Goal: Information Seeking & Learning: Find specific fact

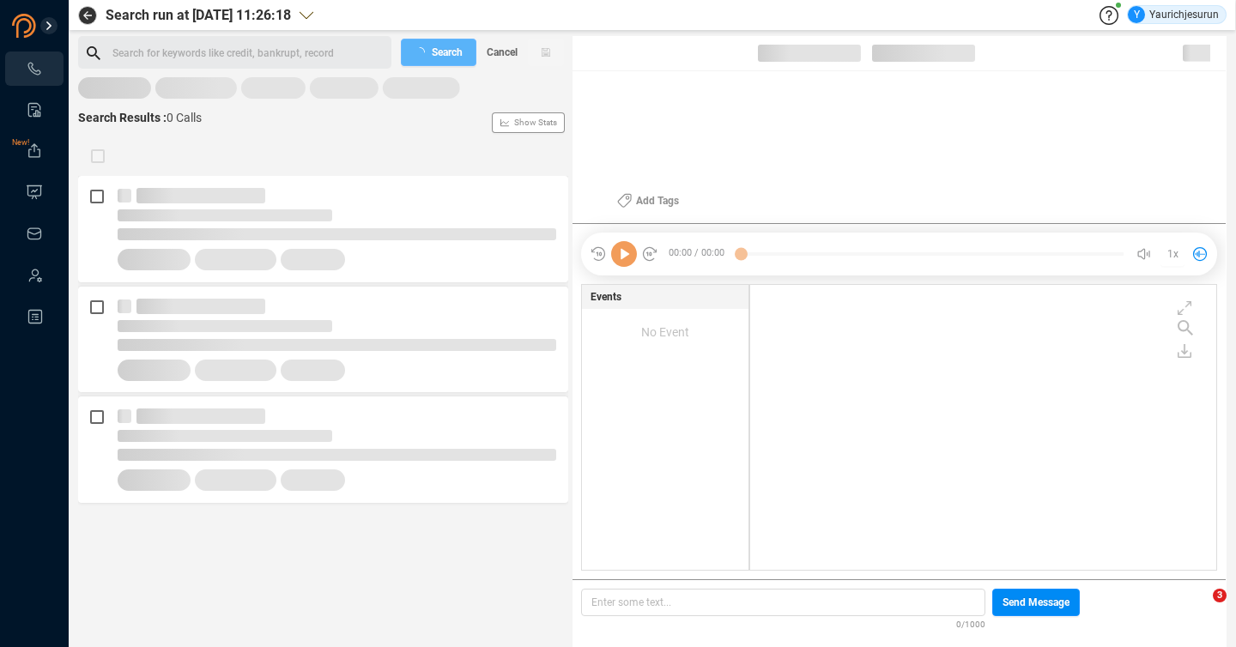
scroll to position [282, 458]
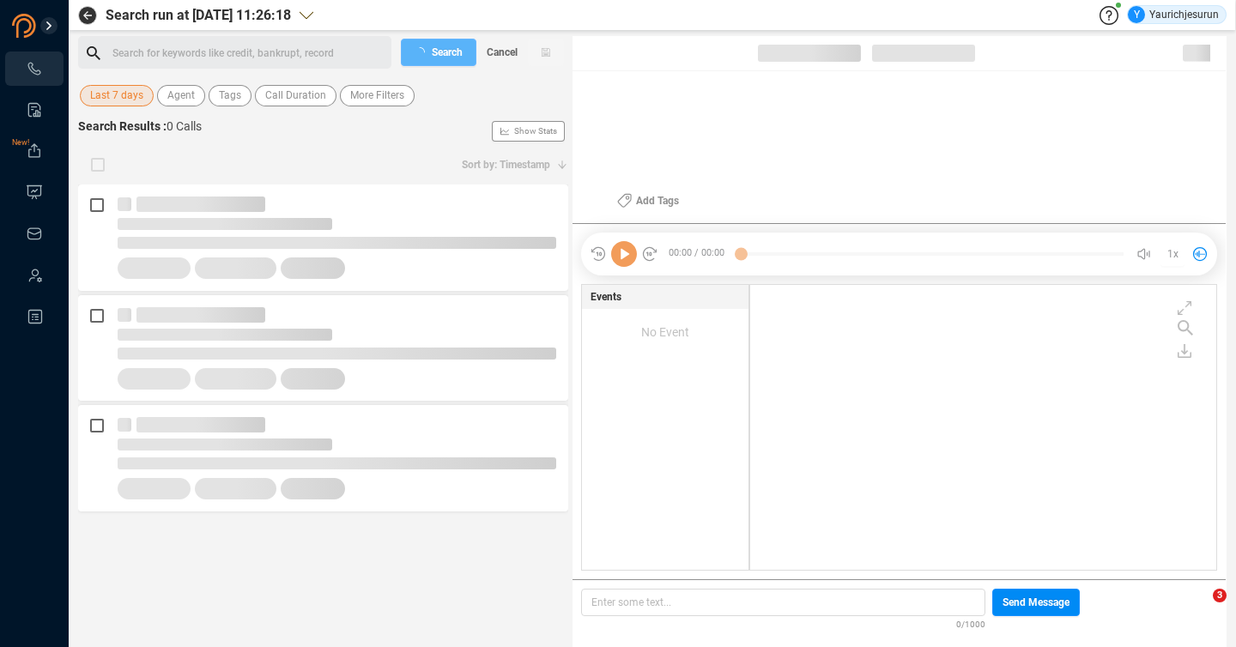
click at [196, 48] on div "Search for keywords like credit, bankrupt, record ﻿" at bounding box center [249, 53] width 274 height 26
click at [109, 88] on span "Last 7 days" at bounding box center [116, 95] width 53 height 21
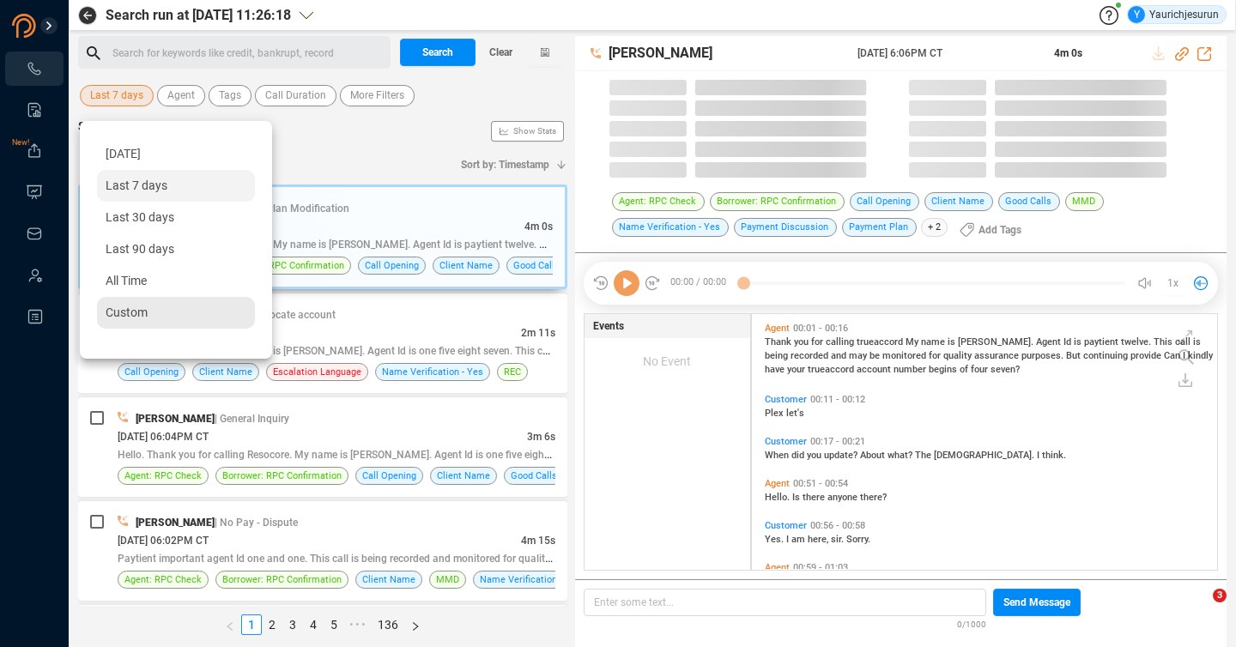
scroll to position [256, 457]
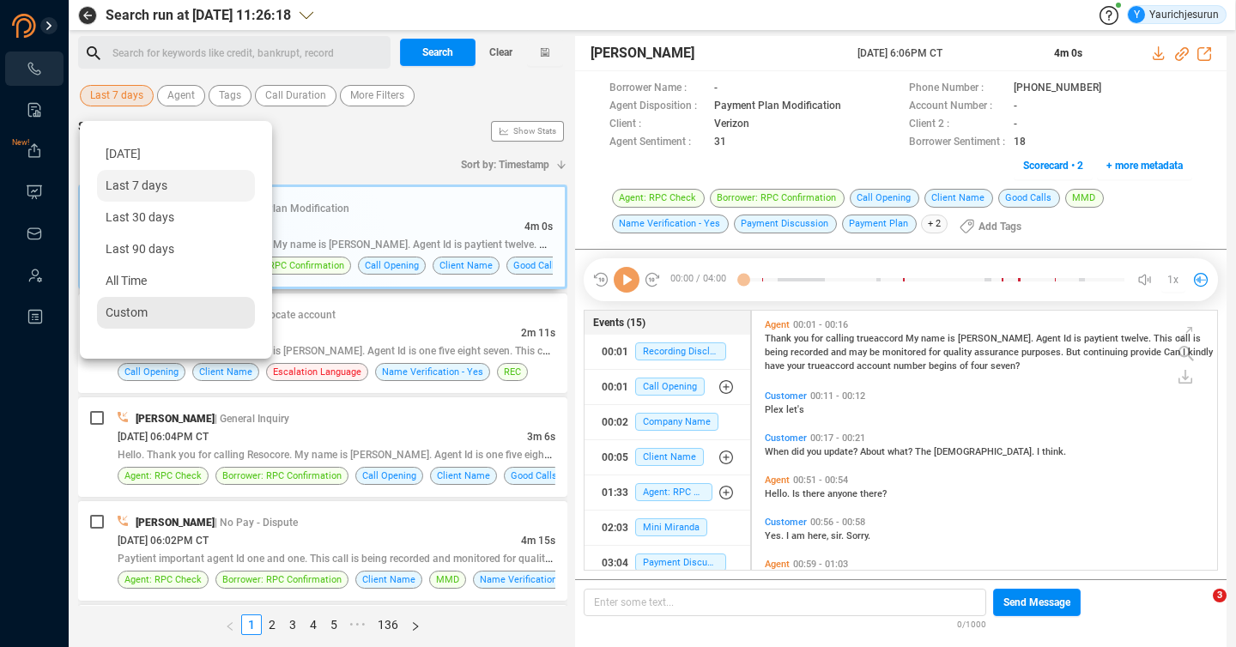
click at [125, 310] on span "Custom" at bounding box center [127, 313] width 42 height 14
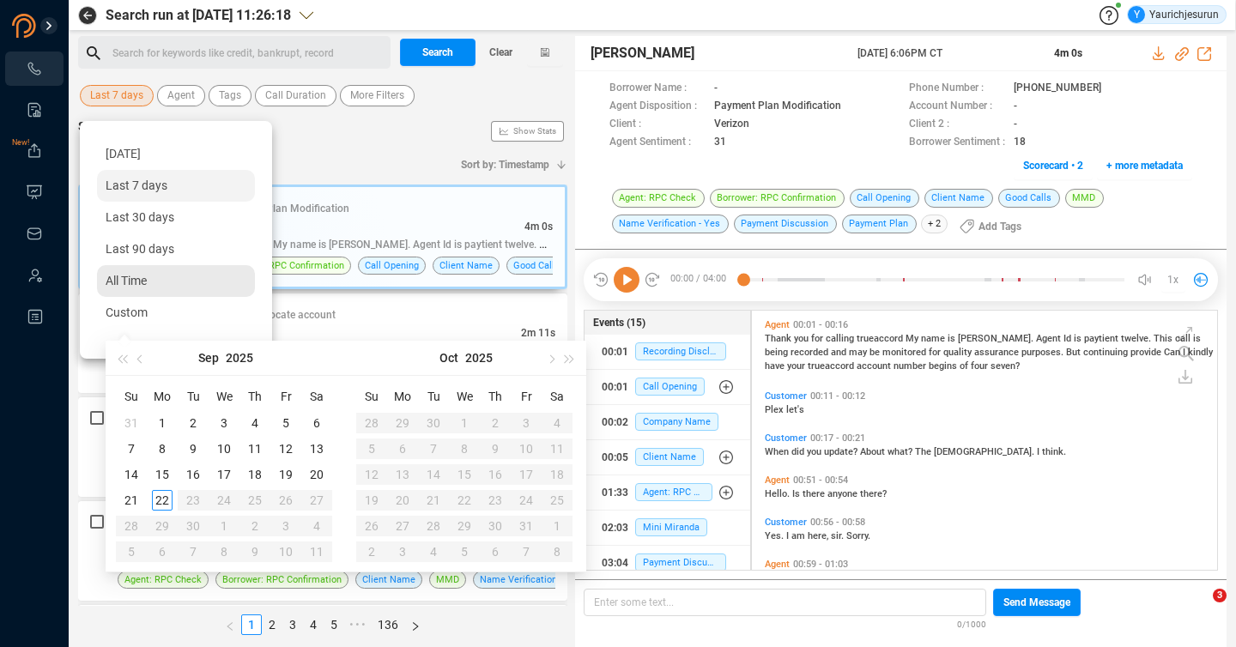
click at [124, 282] on span "All Time" at bounding box center [126, 281] width 41 height 14
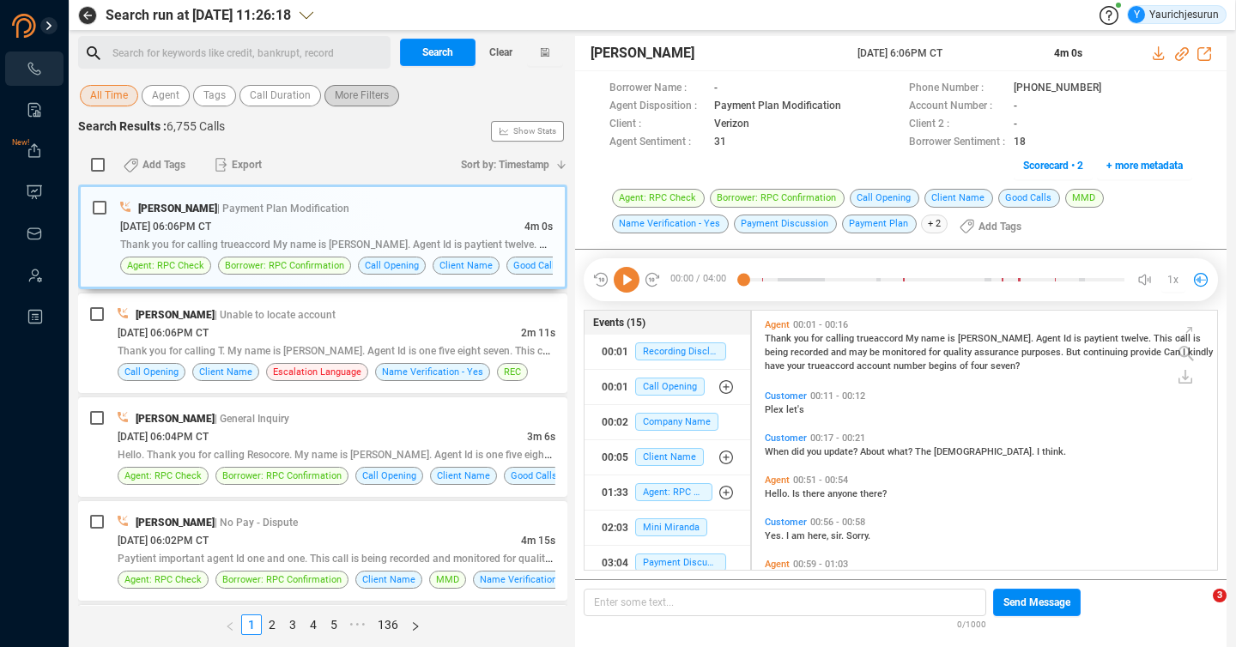
click at [355, 95] on span "More Filters" at bounding box center [362, 95] width 54 height 21
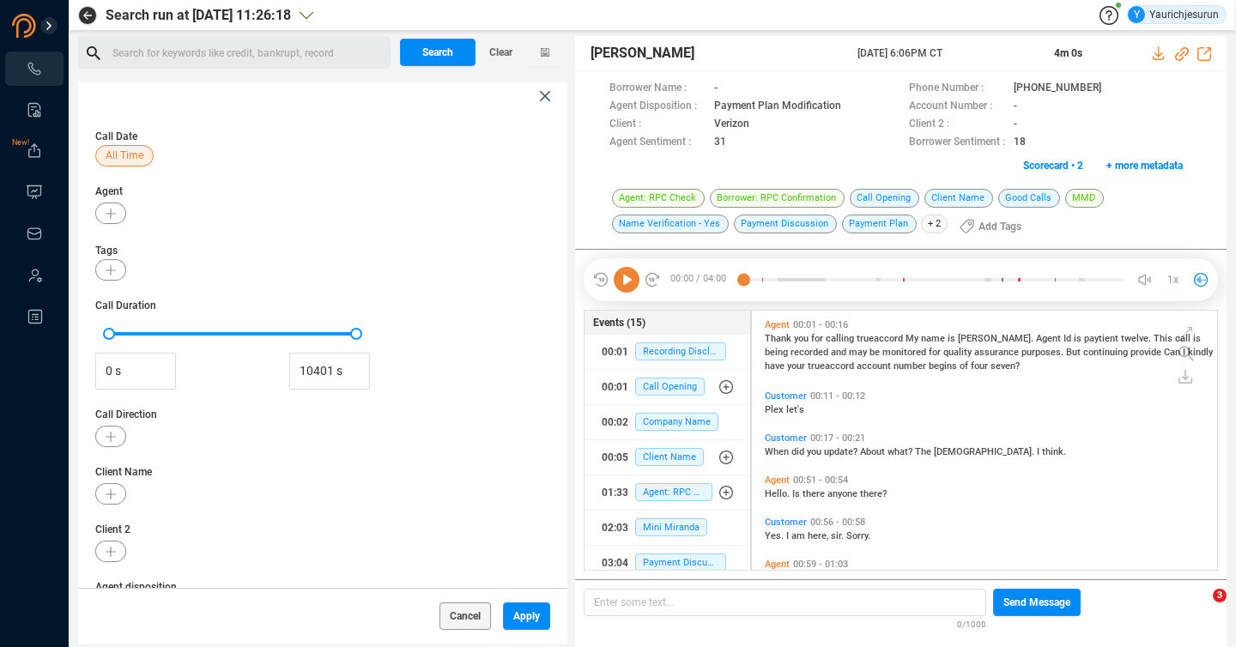
scroll to position [228, 0]
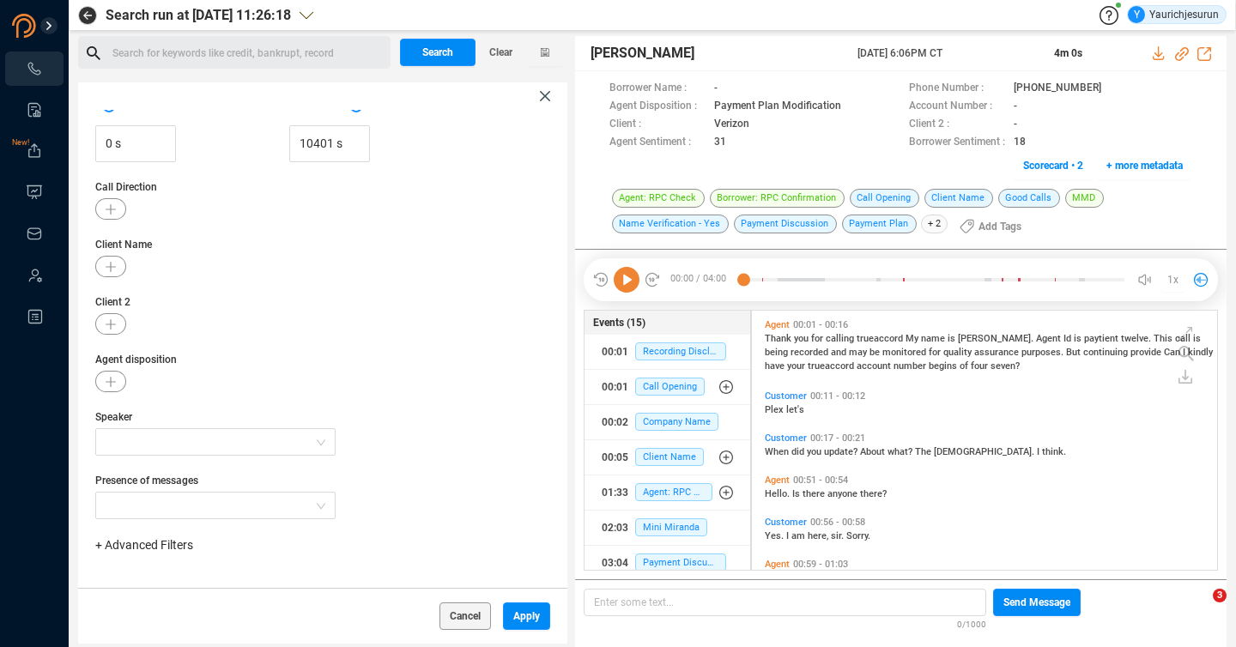
click at [137, 550] on span "+ Advanced Filters" at bounding box center [144, 545] width 98 height 14
click at [162, 482] on span "Phone Number" at bounding box center [152, 478] width 80 height 14
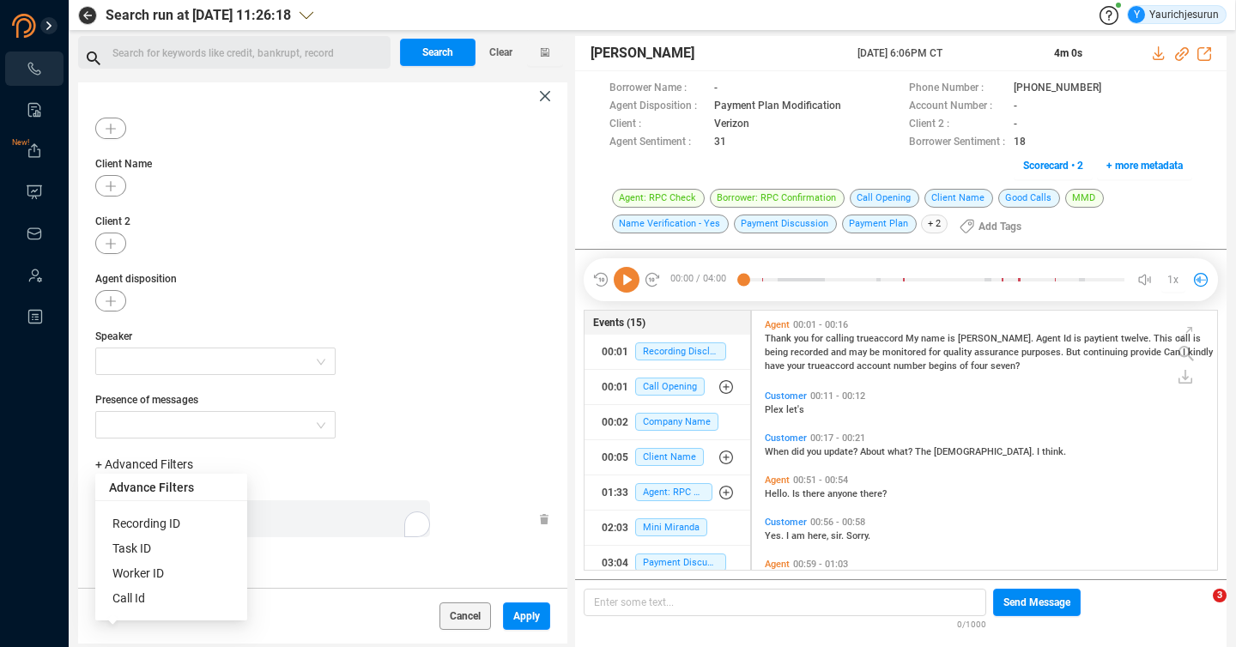
click at [273, 524] on div "Enter a comma separated list ﻿" at bounding box center [267, 519] width 326 height 37
click at [137, 519] on span "[PHONE_NUMBER]" at bounding box center [154, 519] width 101 height 14
click at [513, 616] on span "Apply" at bounding box center [526, 616] width 27 height 27
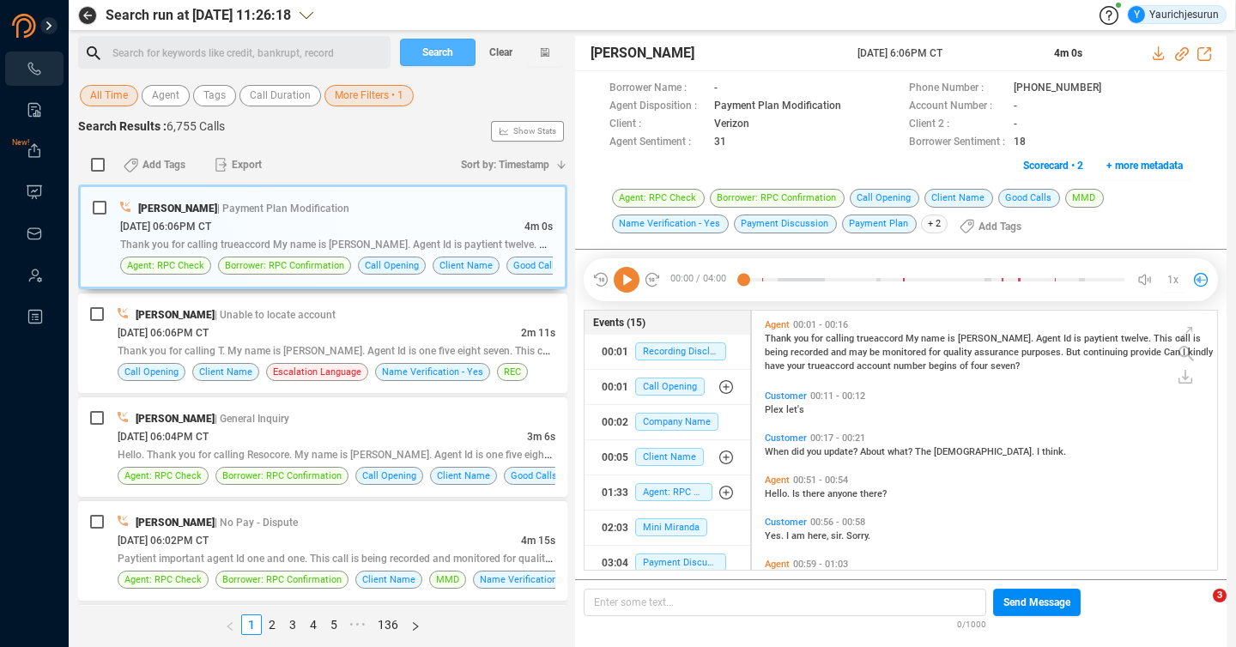
click at [426, 55] on span "Search" at bounding box center [437, 52] width 31 height 27
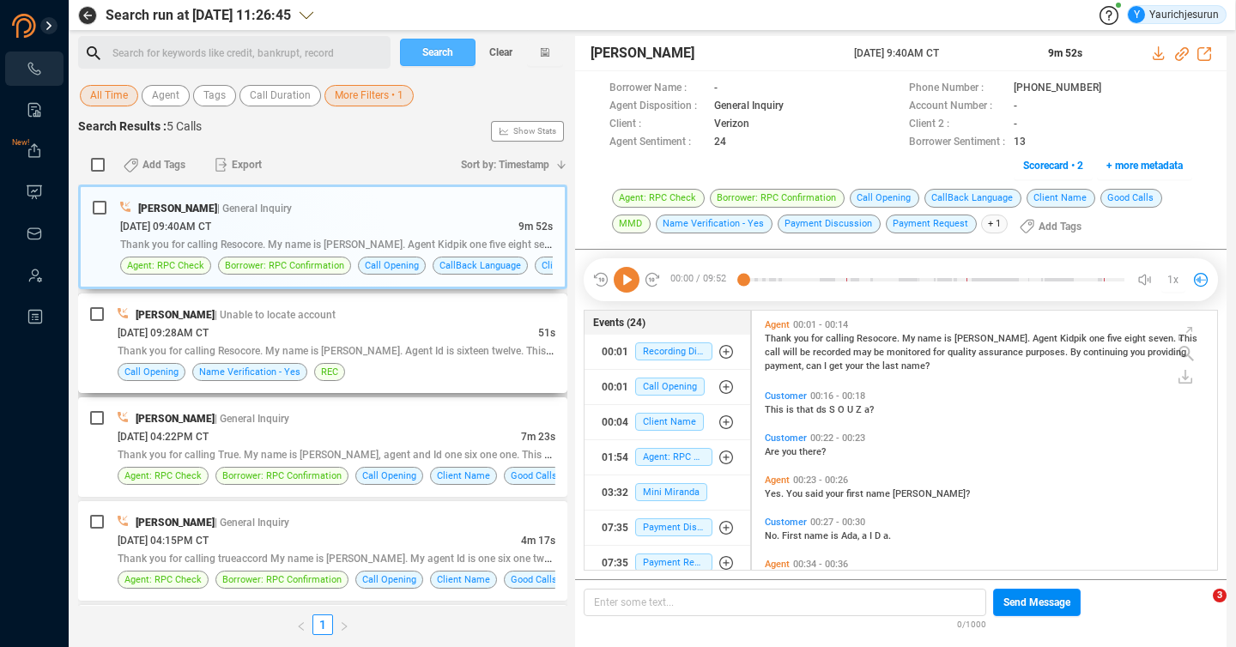
scroll to position [103, 0]
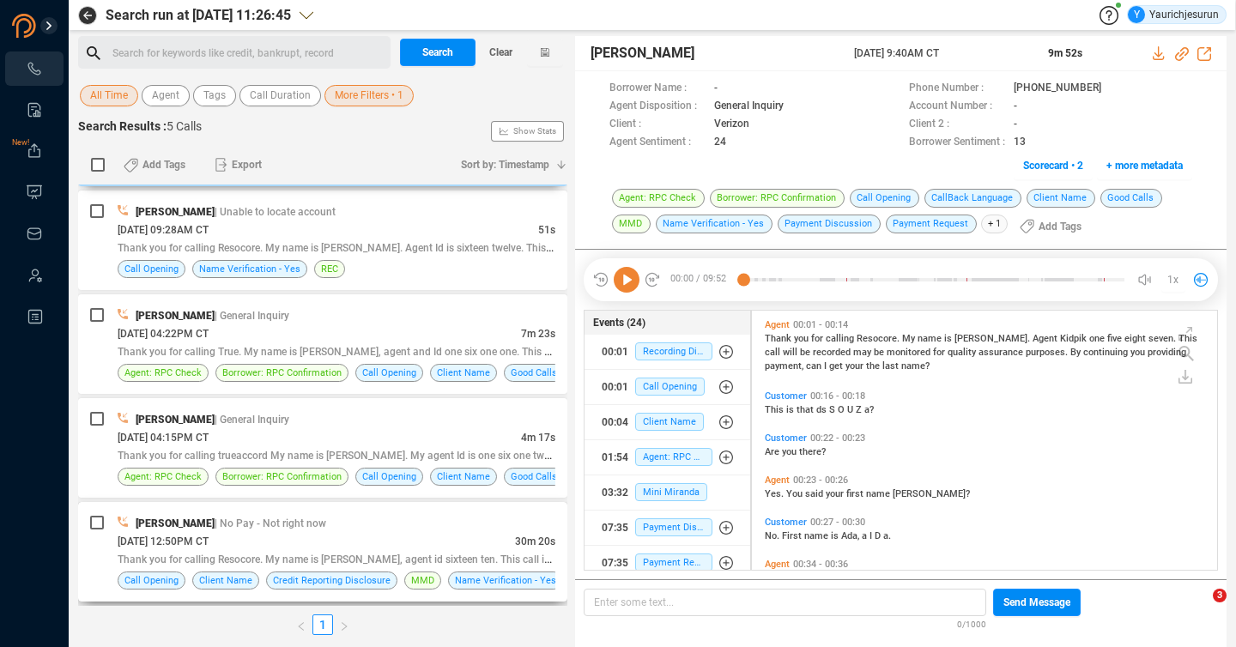
click at [254, 540] on div "[DATE] 12:50PM CT" at bounding box center [317, 541] width 398 height 18
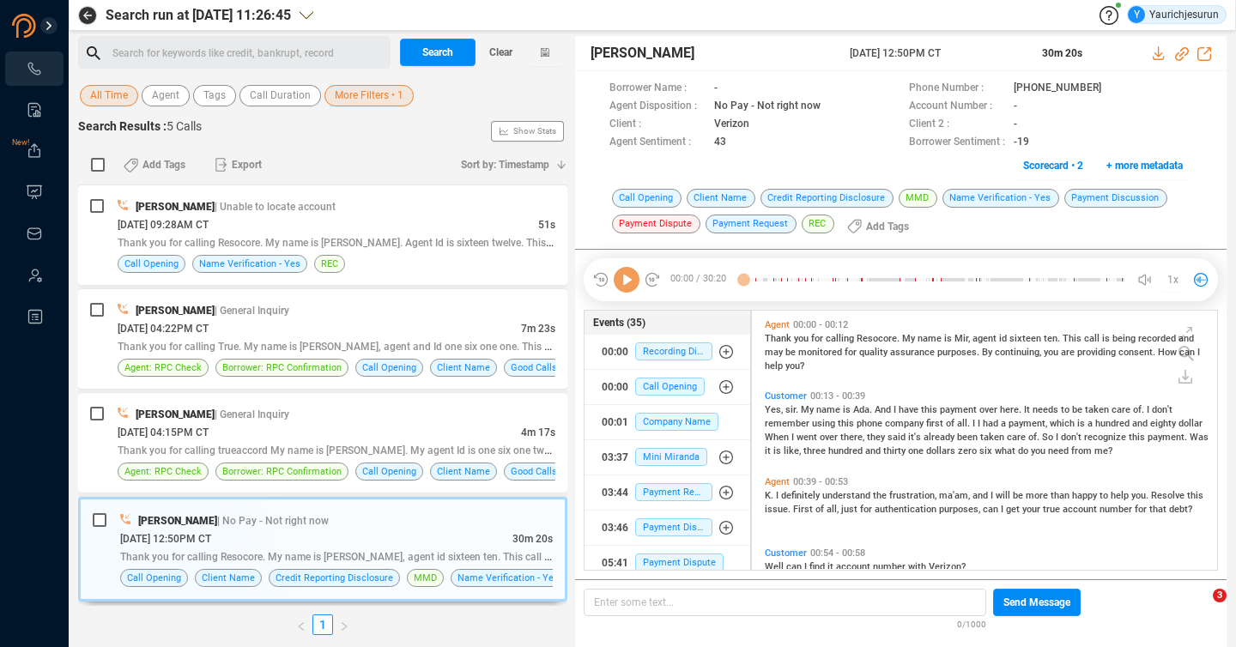
scroll to position [256, 457]
click at [1158, 57] on icon at bounding box center [1160, 53] width 14 height 14
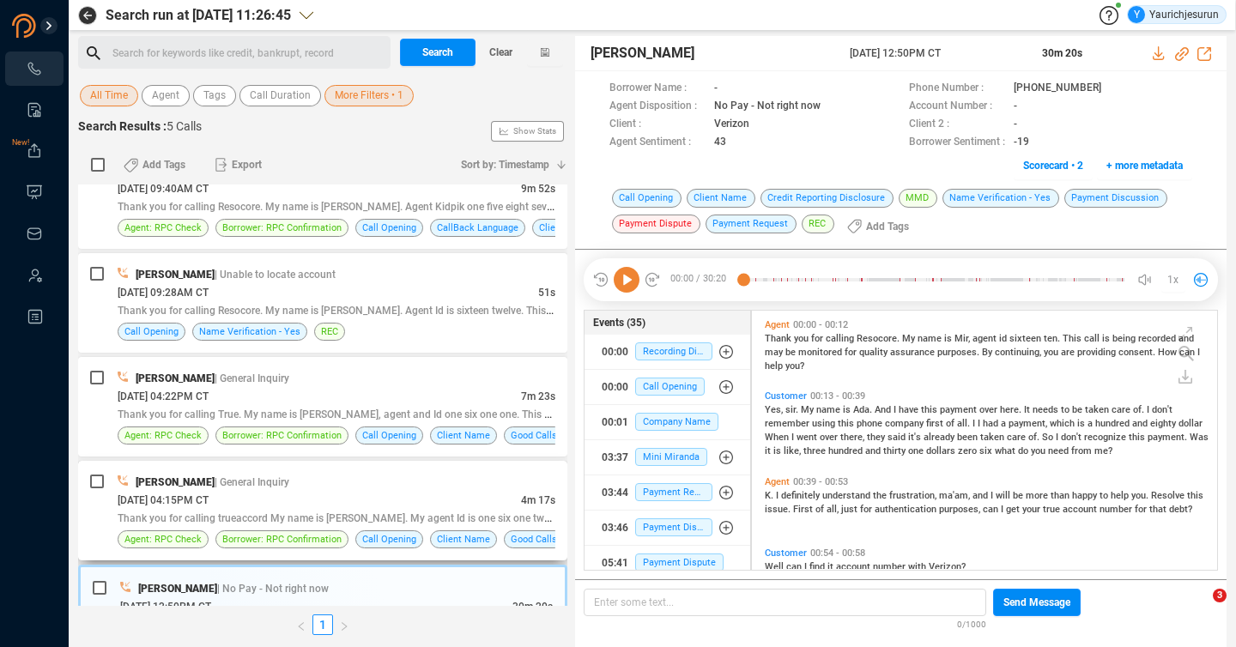
scroll to position [103, 0]
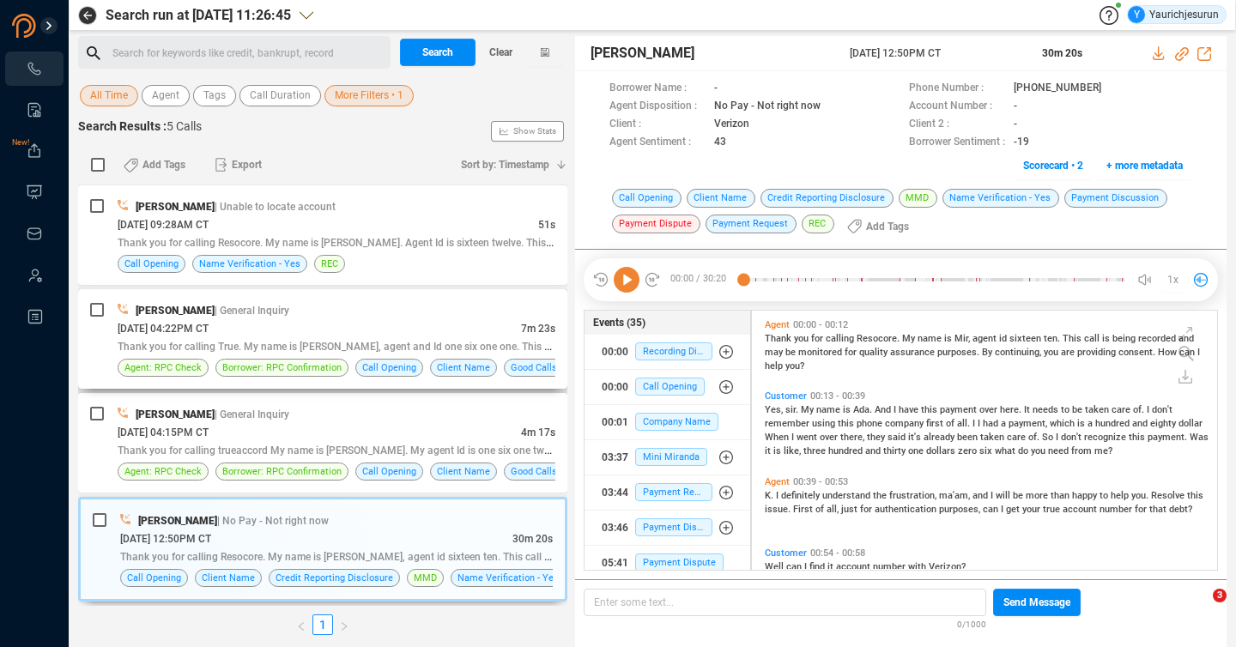
click at [393, 319] on div "[DATE] 04:22PM CT" at bounding box center [320, 328] width 404 height 18
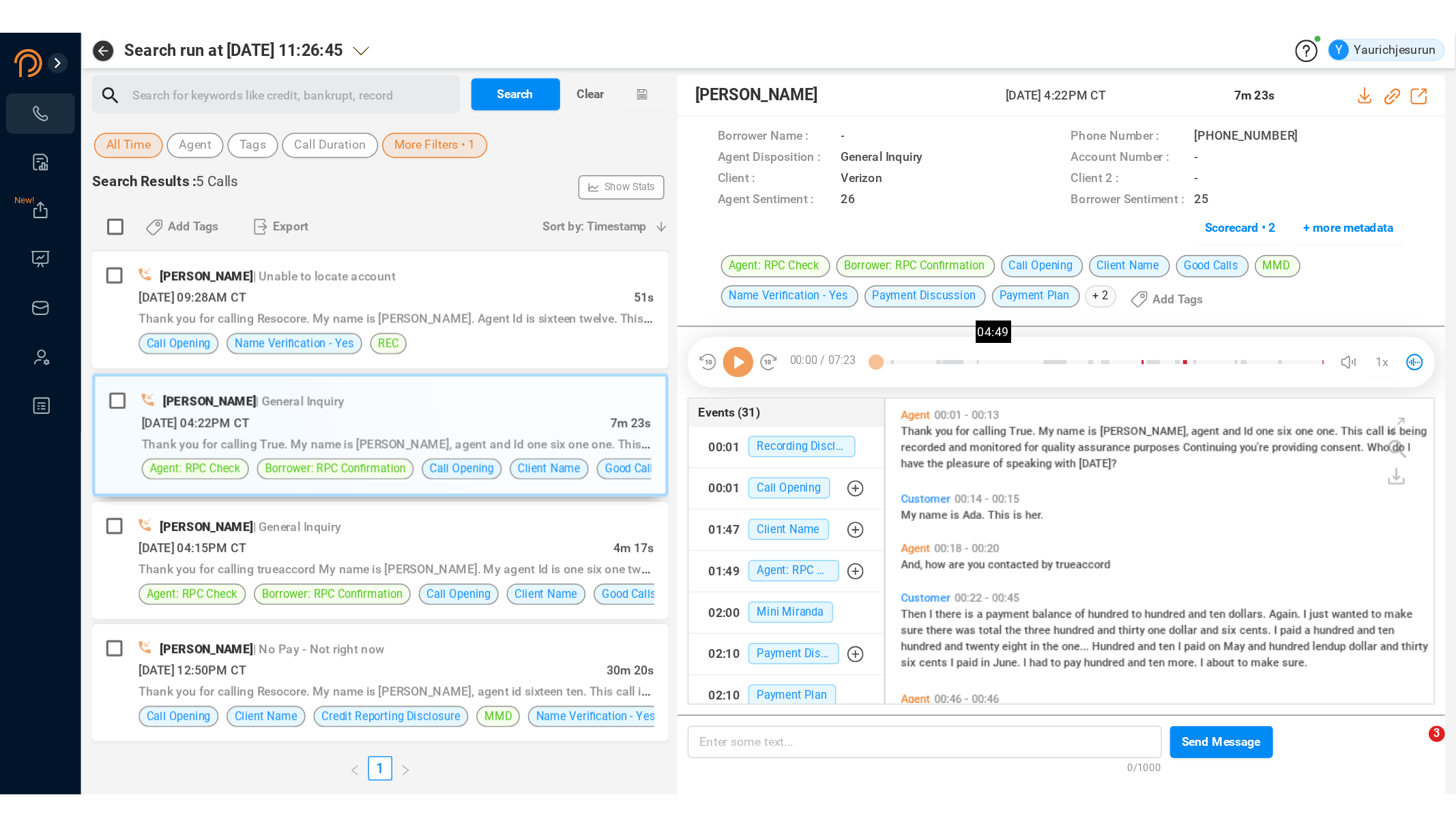
scroll to position [203, 363]
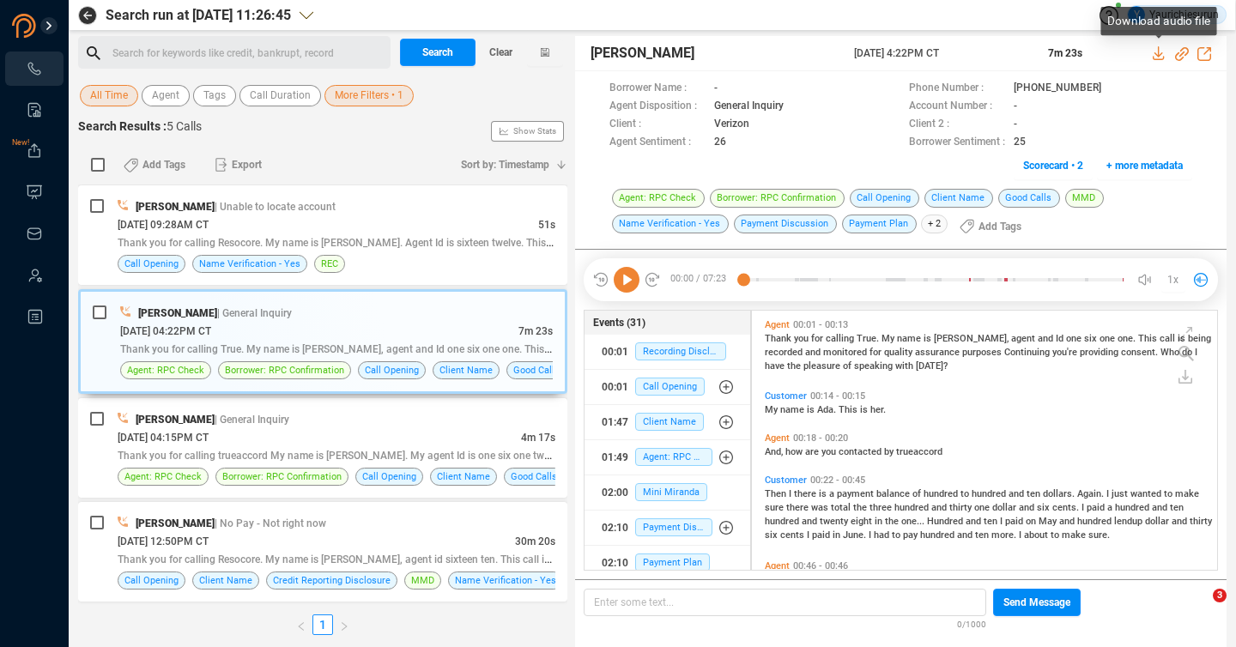
click at [1161, 52] on icon at bounding box center [1160, 53] width 14 height 14
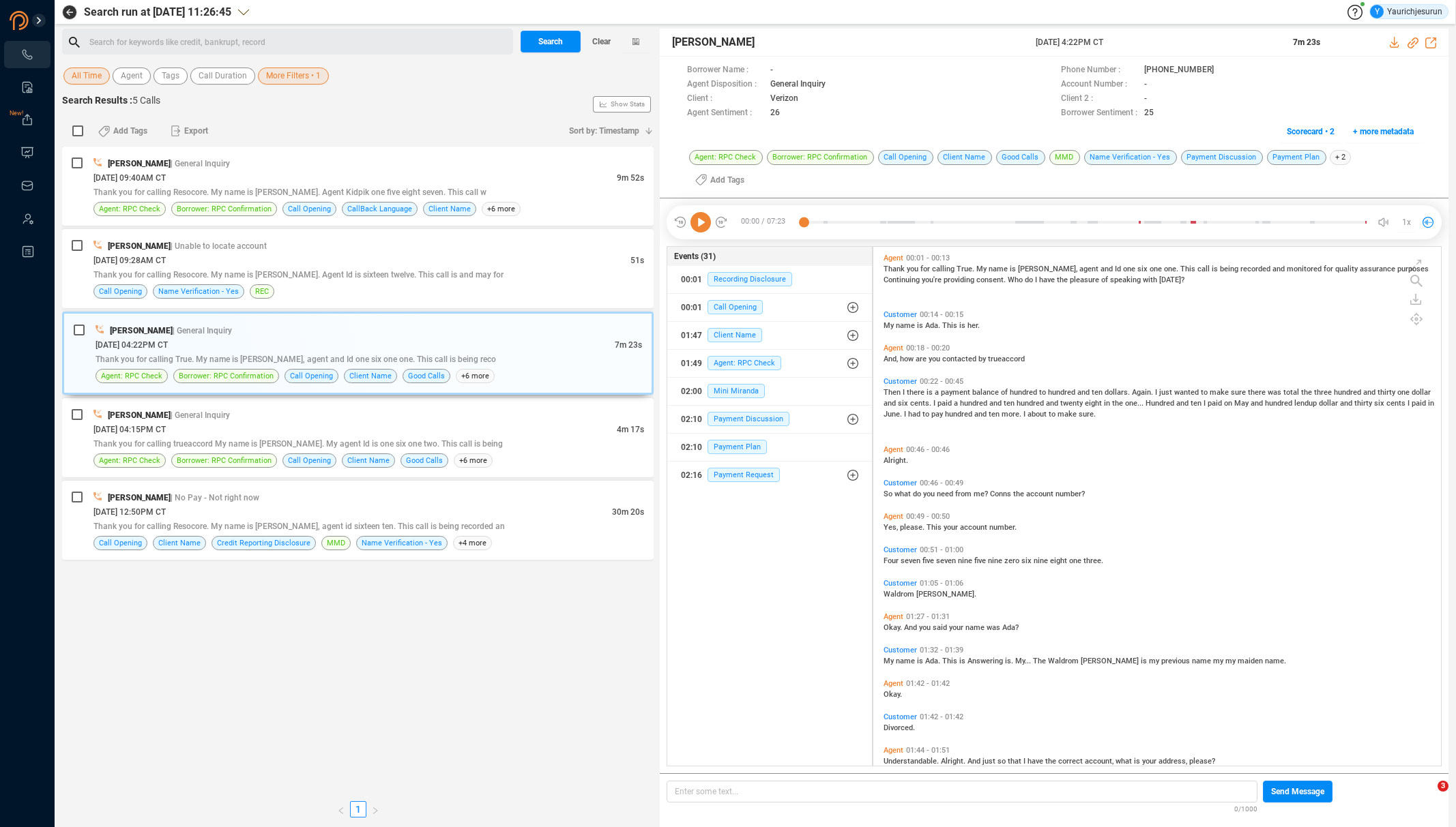
scroll to position [516, 561]
